Goal: Transaction & Acquisition: Purchase product/service

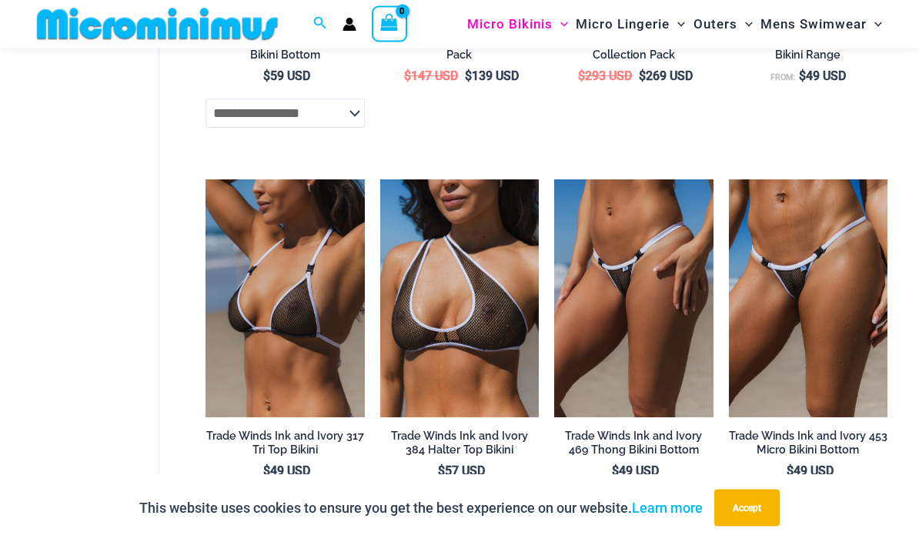
scroll to position [1209, 0]
click at [729, 179] on img at bounding box center [729, 179] width 0 height 0
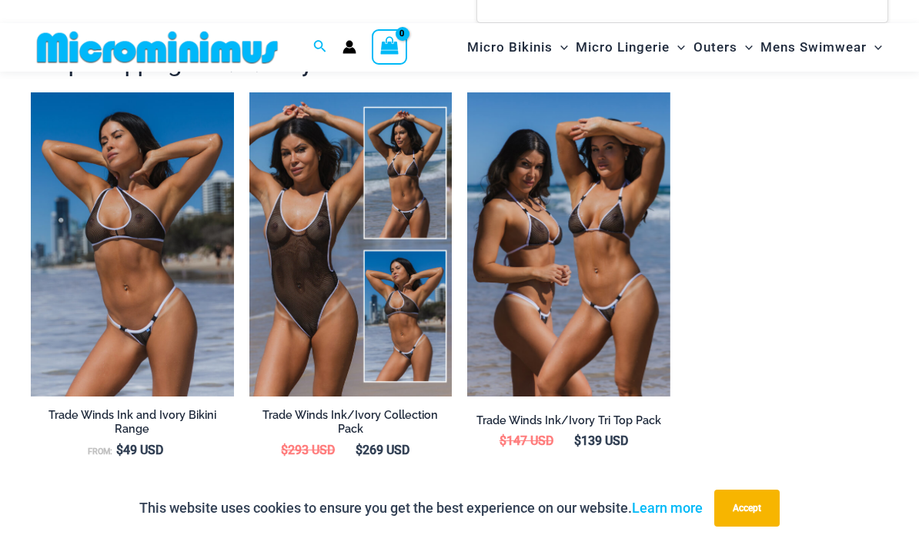
scroll to position [1535, 0]
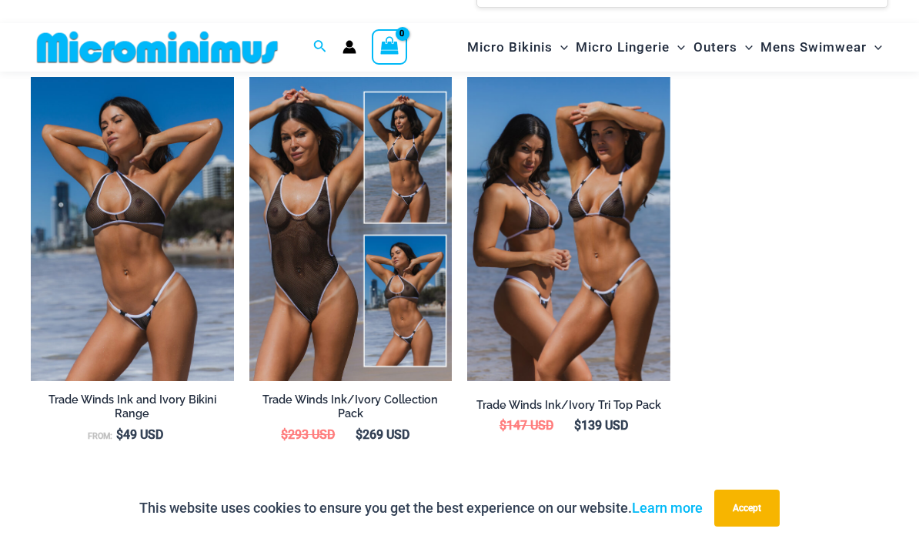
click at [249, 77] on img at bounding box center [249, 77] width 0 height 0
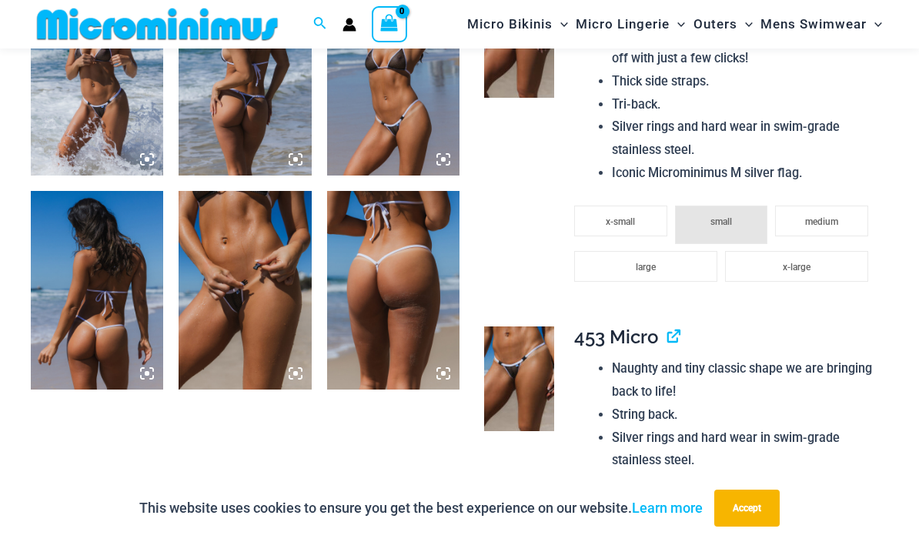
scroll to position [1436, 0]
